Goal: Information Seeking & Learning: Find specific fact

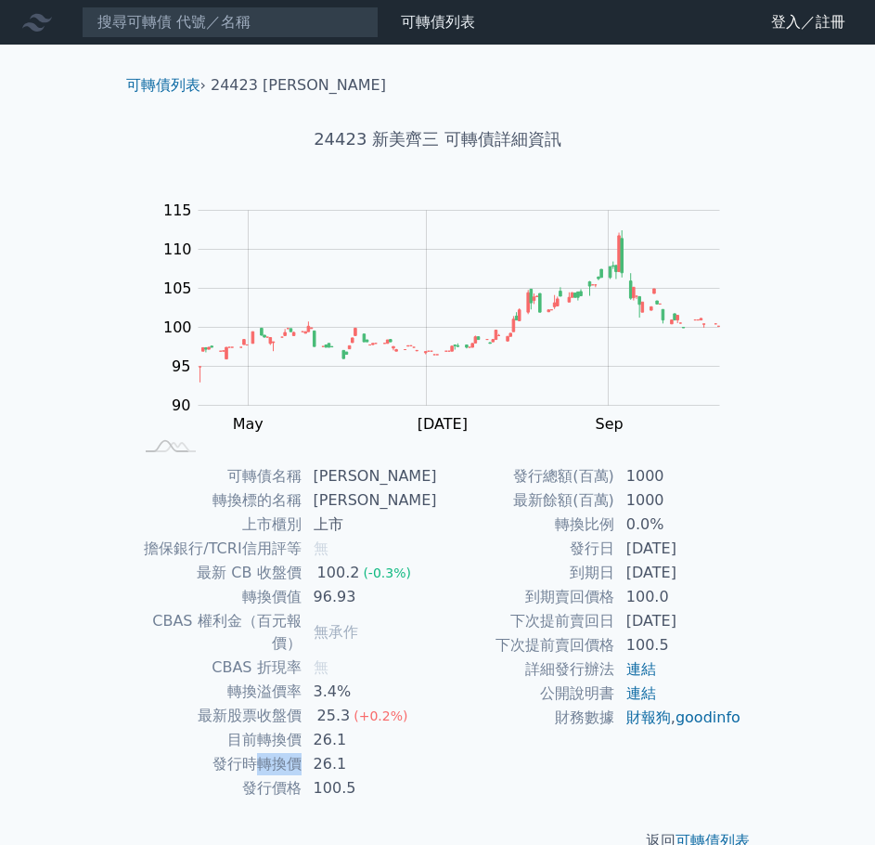
drag, startPoint x: 261, startPoint y: 744, endPoint x: 309, endPoint y: 744, distance: 48.3
click at [303, 752] on td "發行時轉換價" at bounding box center [218, 764] width 169 height 24
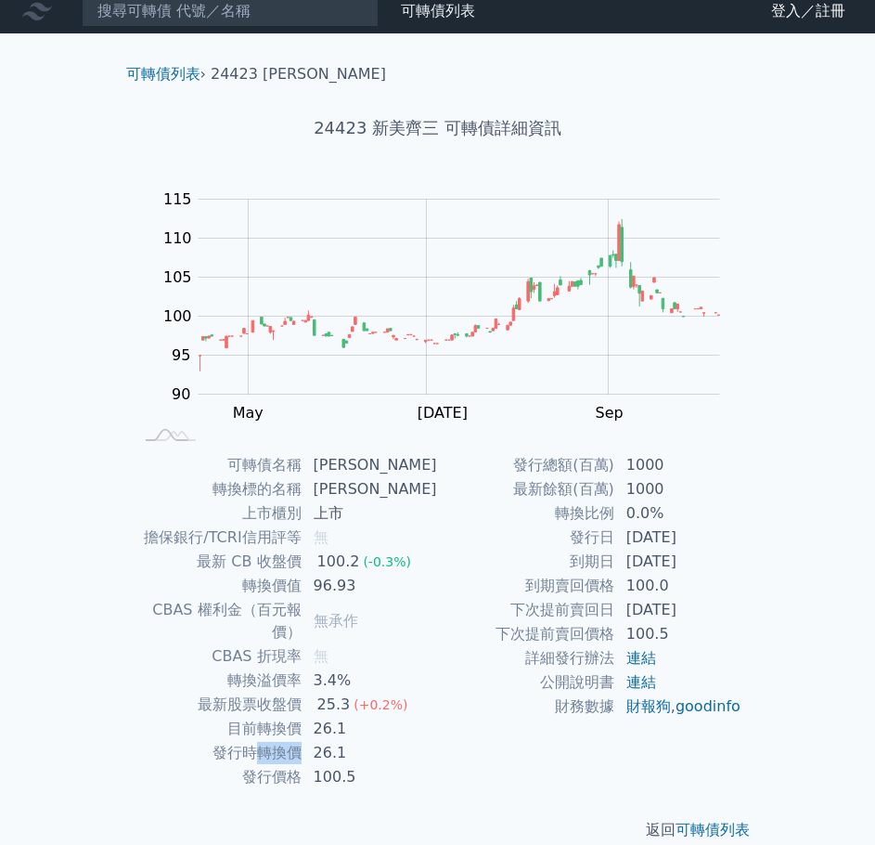
scroll to position [15, 0]
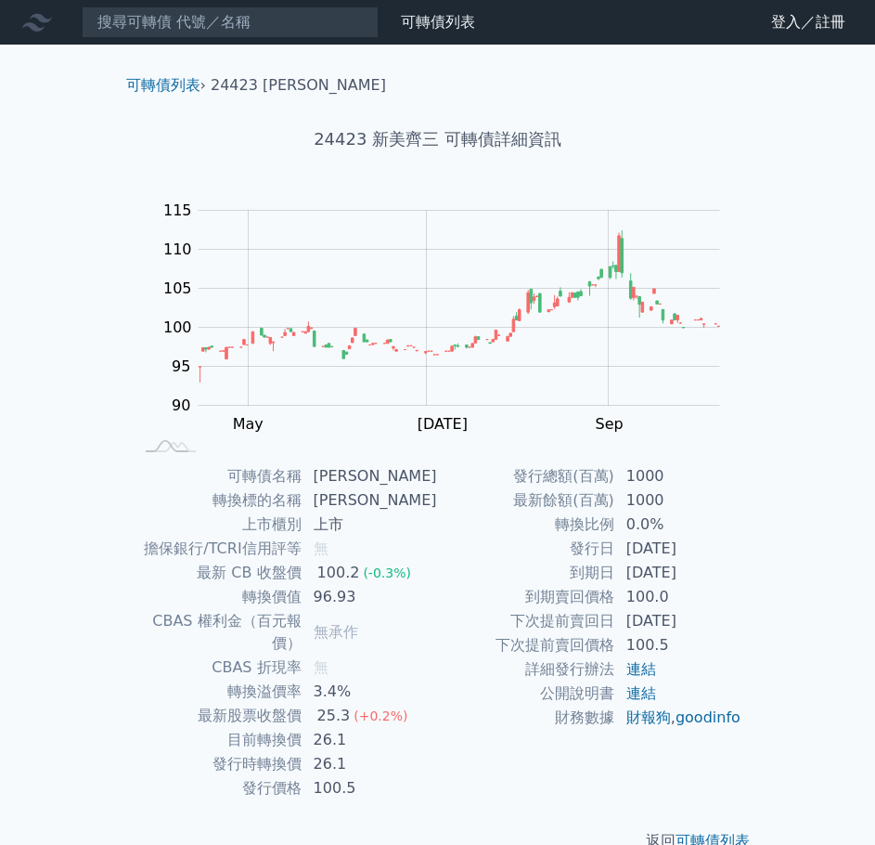
scroll to position [15, 0]
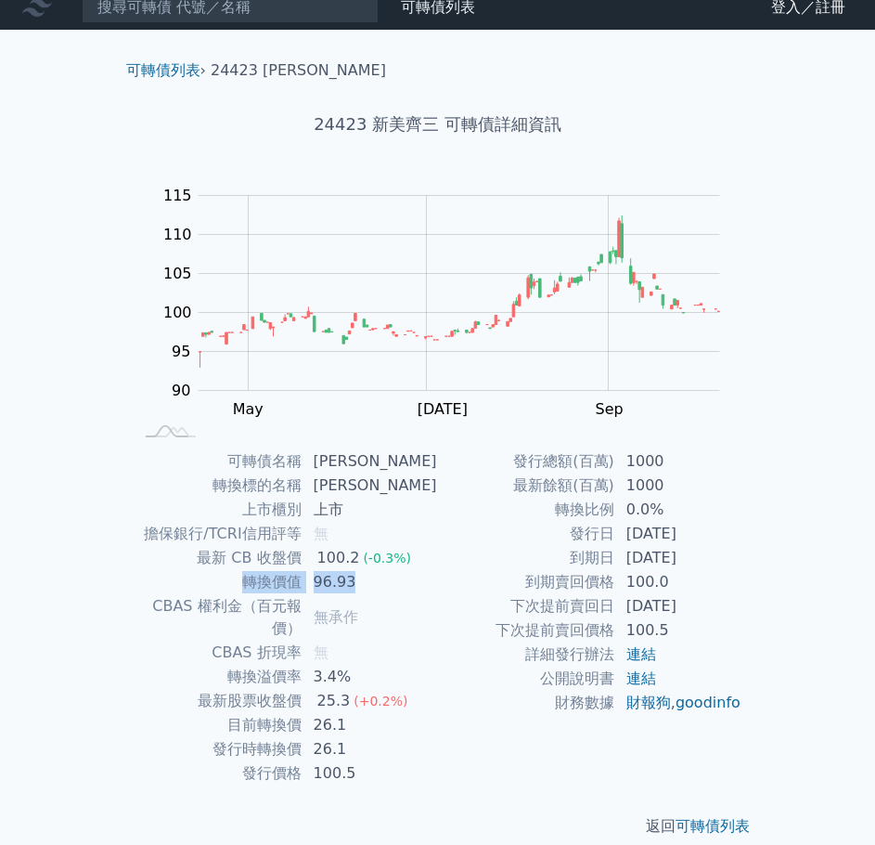
drag, startPoint x: 253, startPoint y: 579, endPoint x: 374, endPoint y: 584, distance: 120.8
click at [374, 584] on tr "轉換價值 96.93" at bounding box center [286, 582] width 304 height 24
drag, startPoint x: 315, startPoint y: 689, endPoint x: 246, endPoint y: 692, distance: 68.7
click at [312, 691] on tbody "可轉債名稱 新美齊三 轉換標的名稱 新美齊 上市櫃別 上市 擔保銀行/TCRI信用評等 無 最新 CB 收盤價 100.2 (-0.3%) 轉換價值 96.9…" at bounding box center [286, 617] width 304 height 336
click at [227, 713] on td "目前轉換價" at bounding box center [218, 725] width 169 height 24
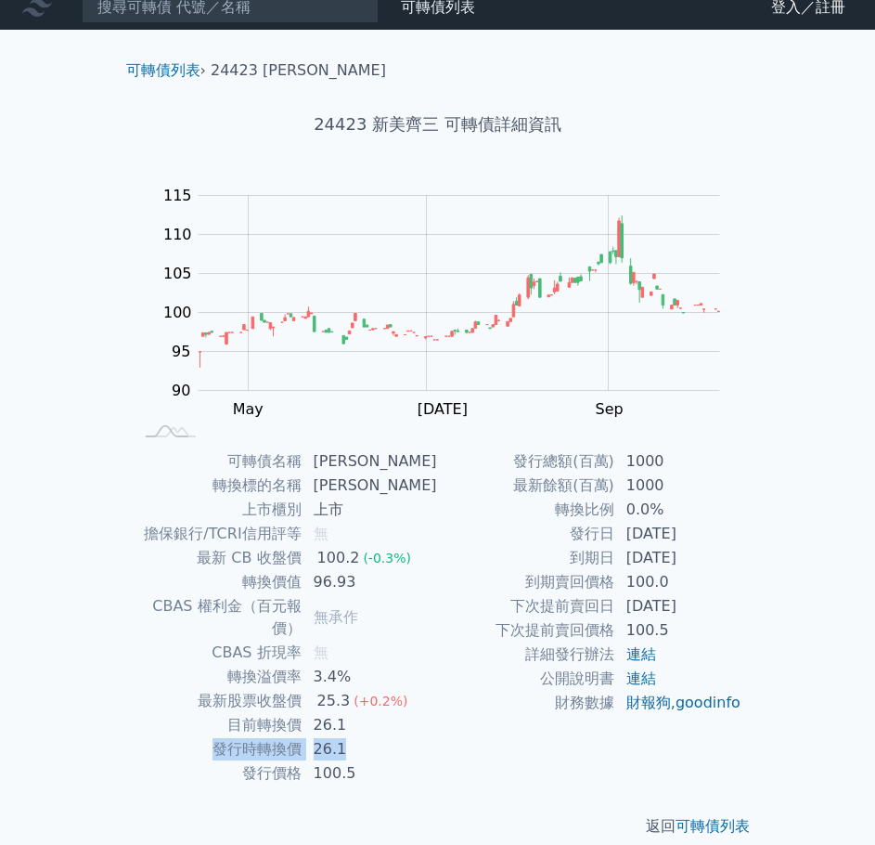
drag, startPoint x: 224, startPoint y: 733, endPoint x: 399, endPoint y: 733, distance: 175.4
click at [399, 737] on tr "發行時轉換價 26.1" at bounding box center [286, 749] width 304 height 24
click at [426, 761] on td "100.5" at bounding box center [371, 773] width 136 height 24
